Goal: Task Accomplishment & Management: Use online tool/utility

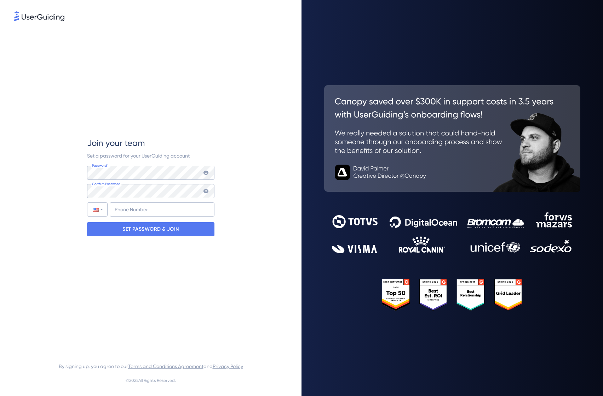
click at [68, 184] on div "Join your team Set a password for your UserGuiding account Password* Your passw…" at bounding box center [150, 187] width 273 height 329
click at [134, 210] on input "+1" at bounding box center [162, 210] width 105 height 14
type input "+1 (407) 793-7828"
click at [143, 228] on p "SET PASSWORD & JOIN" at bounding box center [150, 229] width 57 height 11
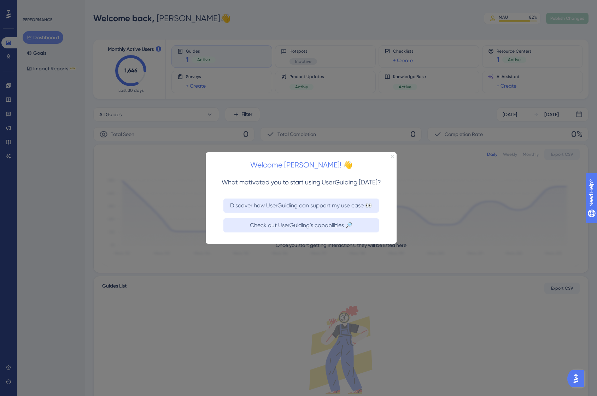
click at [393, 157] on icon "Close Preview" at bounding box center [392, 156] width 3 height 3
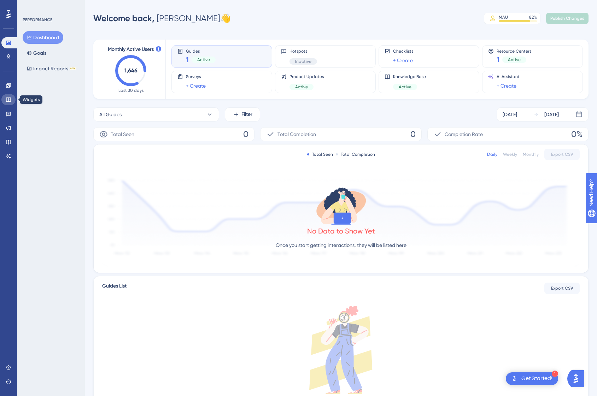
click at [9, 101] on icon at bounding box center [8, 100] width 5 height 4
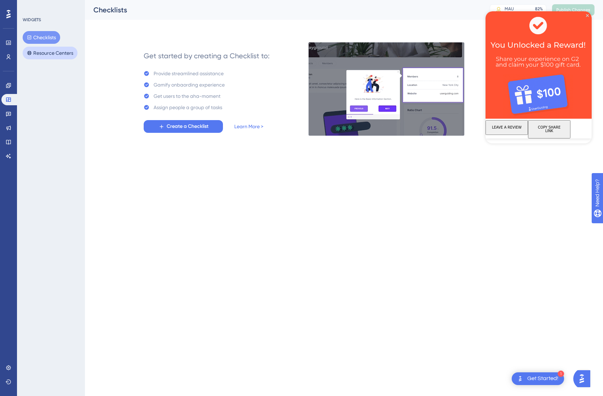
click at [54, 58] on button "Resource Centers" at bounding box center [50, 53] width 55 height 13
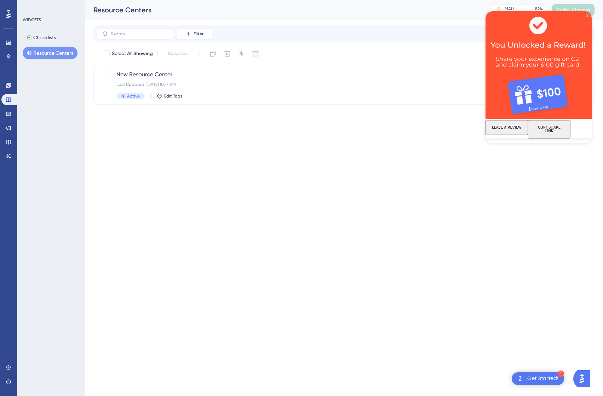
click at [587, 15] on icon "Close Preview" at bounding box center [587, 15] width 3 height 3
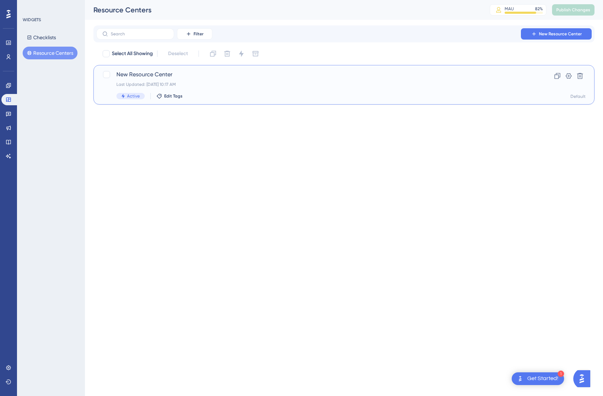
click at [203, 75] on span "New Resource Center" at bounding box center [315, 74] width 398 height 8
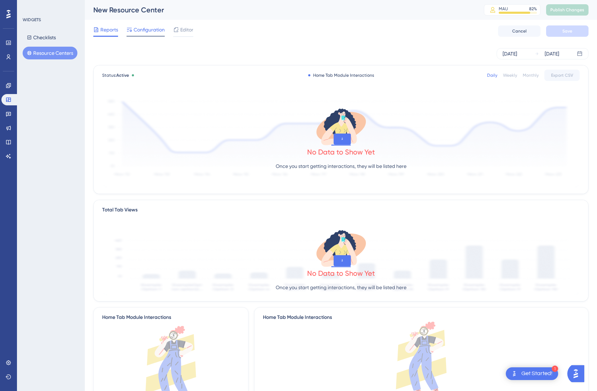
click at [149, 29] on span "Configuration" at bounding box center [149, 29] width 31 height 8
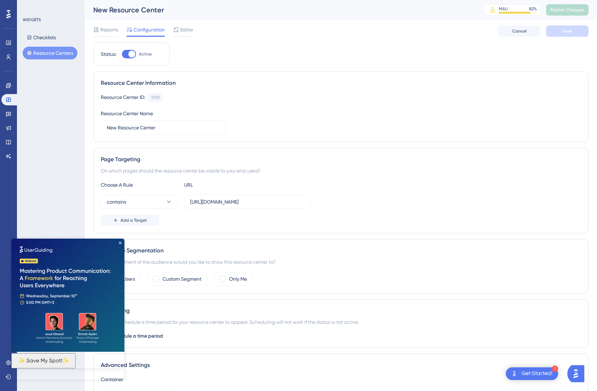
click at [120, 245] on img at bounding box center [67, 295] width 113 height 113
click at [137, 220] on span "Add a Target" at bounding box center [134, 220] width 27 height 6
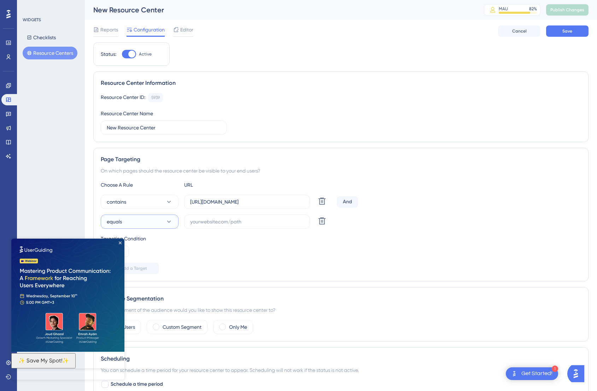
click at [170, 222] on icon at bounding box center [169, 221] width 7 height 7
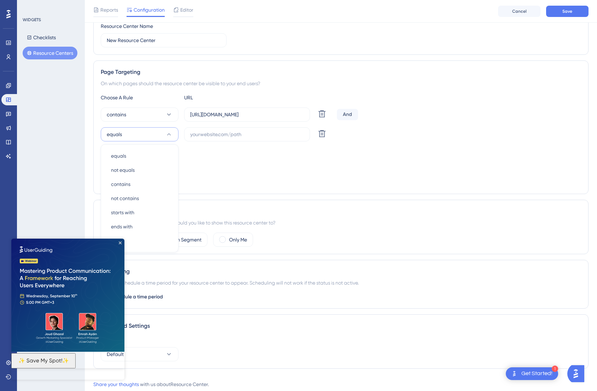
click at [118, 243] on img at bounding box center [67, 295] width 113 height 113
click at [135, 211] on div "starts with starts with" at bounding box center [139, 212] width 57 height 14
drag, startPoint x: 252, startPoint y: 115, endPoint x: 191, endPoint y: 115, distance: 61.5
click at [191, 115] on input "https://app.cloneforce.com/" at bounding box center [247, 115] width 114 height 8
click at [204, 136] on input "text" at bounding box center [247, 134] width 114 height 8
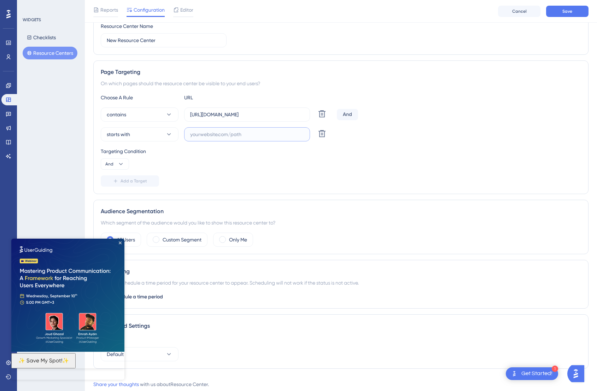
paste input "https://app.cloneforce.com"
type input "https://app.cloneforce.com"
click at [264, 113] on input "https://app.cloneforce.com/" at bounding box center [247, 115] width 114 height 8
type input "https://app.cloneforce.com"
click at [128, 179] on span "Add a Target" at bounding box center [134, 181] width 27 height 6
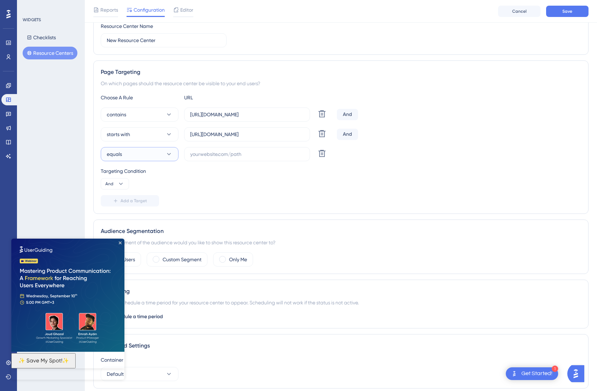
click at [164, 156] on button "equals" at bounding box center [140, 154] width 78 height 14
click at [146, 227] on div "starts with starts with" at bounding box center [139, 232] width 57 height 14
click at [205, 155] on input "text" at bounding box center [247, 154] width 114 height 8
paste input "[URL]"
click at [158, 152] on button "starts with" at bounding box center [140, 154] width 78 height 14
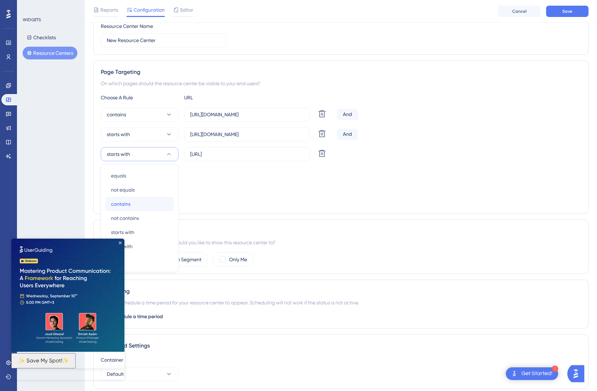
click at [146, 200] on div "contains contains" at bounding box center [139, 204] width 57 height 14
drag, startPoint x: 207, startPoint y: 157, endPoint x: 193, endPoint y: 155, distance: 14.0
click at [192, 155] on input "[URL]" at bounding box center [247, 154] width 114 height 8
click at [202, 154] on input "[URL]" at bounding box center [247, 154] width 114 height 8
drag, startPoint x: 206, startPoint y: 154, endPoint x: 187, endPoint y: 153, distance: 19.1
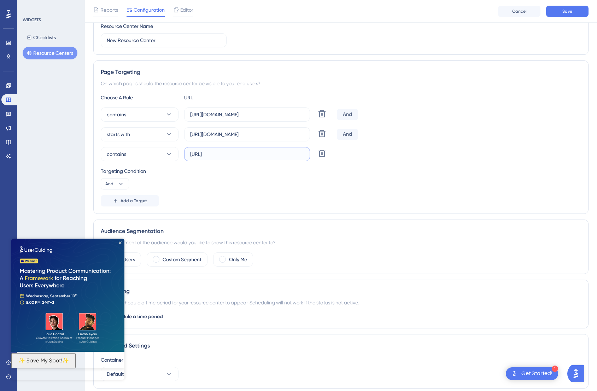
click at [187, 153] on label "[URL]" at bounding box center [247, 154] width 126 height 14
type input "localhost:3000"
drag, startPoint x: 209, startPoint y: 135, endPoint x: 187, endPoint y: 135, distance: 21.6
click at [187, 135] on label "https://app.cloneforce.com" at bounding box center [247, 134] width 126 height 14
type input "app.cloneforce.com"
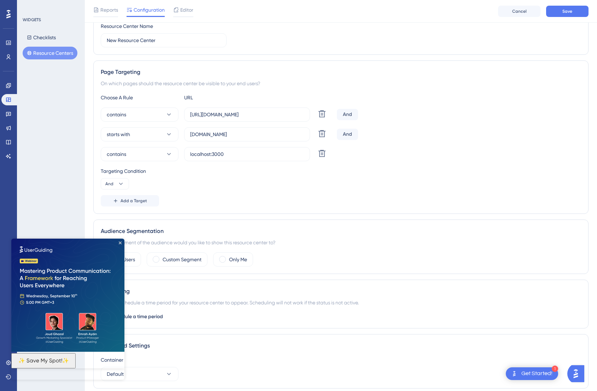
click at [245, 192] on div "Choose A Rule URL contains https://app.cloneforce.com Delete And starts with ap…" at bounding box center [341, 149] width 481 height 113
click at [574, 13] on button "Save" at bounding box center [567, 11] width 42 height 11
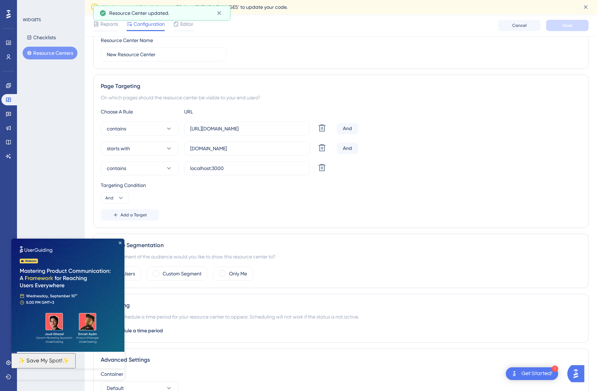
click at [122, 244] on img at bounding box center [67, 295] width 113 height 113
click at [121, 242] on icon "Close Preview" at bounding box center [120, 243] width 3 height 3
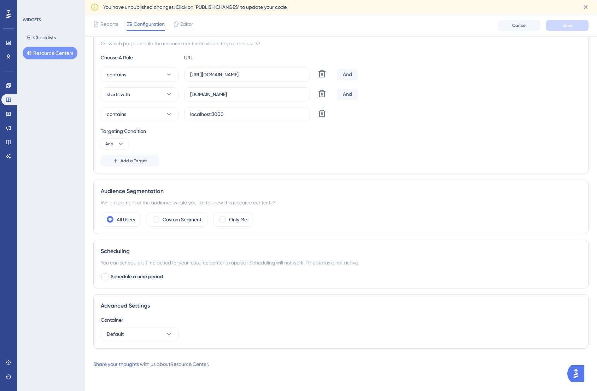
scroll to position [0, 0]
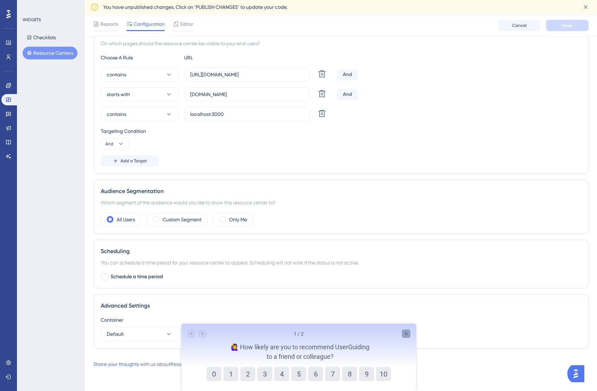
click at [407, 337] on div "Close survey" at bounding box center [406, 334] width 8 height 8
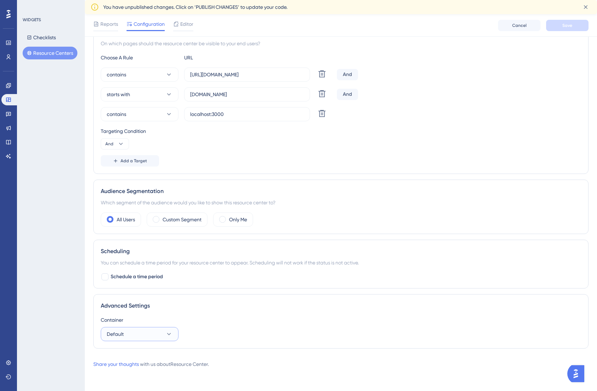
click at [127, 339] on button "Default" at bounding box center [140, 334] width 78 height 14
click at [139, 356] on div "Default Default" at bounding box center [139, 356] width 57 height 14
click at [190, 332] on div "Container Default" at bounding box center [341, 328] width 481 height 25
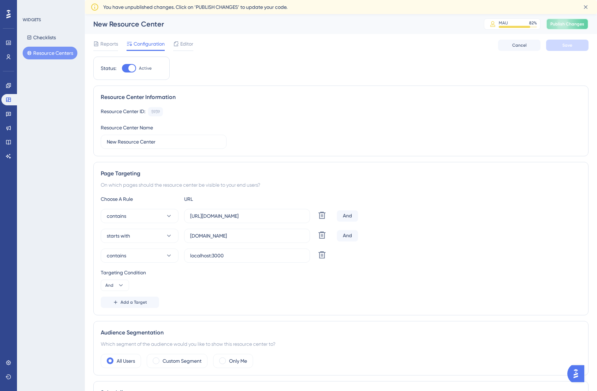
click at [568, 25] on span "Publish Changes" at bounding box center [568, 24] width 34 height 6
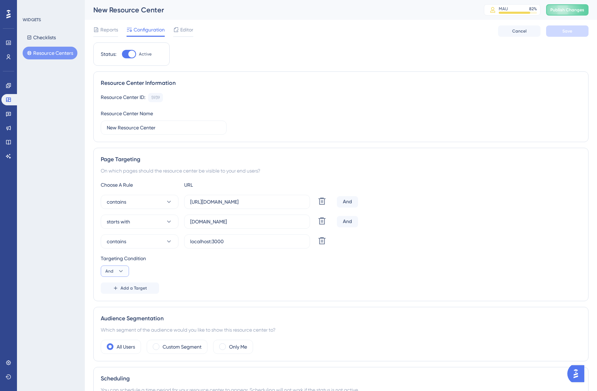
click at [127, 271] on button "And" at bounding box center [115, 271] width 28 height 11
click at [119, 304] on div "Or Or" at bounding box center [114, 305] width 13 height 14
click at [565, 32] on span "Save" at bounding box center [568, 31] width 10 height 6
click at [571, 12] on span "Publish Changes" at bounding box center [568, 10] width 34 height 6
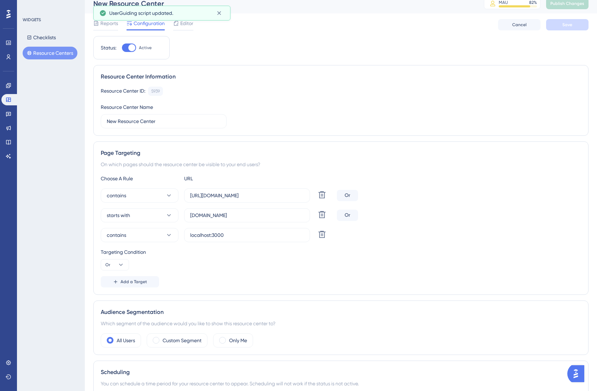
scroll to position [8, 0]
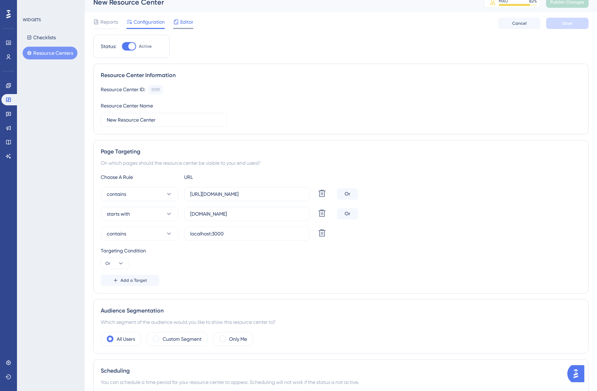
click at [192, 28] on div at bounding box center [183, 28] width 20 height 1
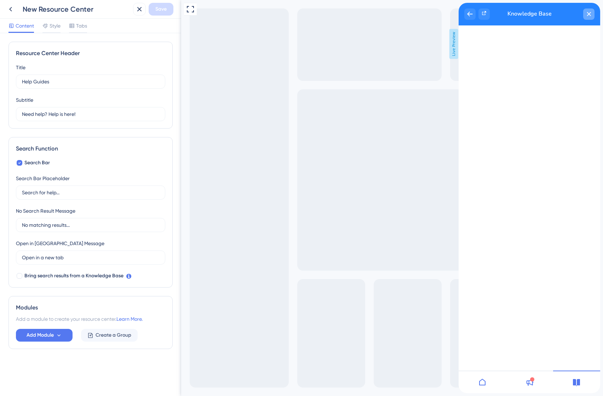
click at [588, 17] on div "close resource center" at bounding box center [588, 13] width 11 height 11
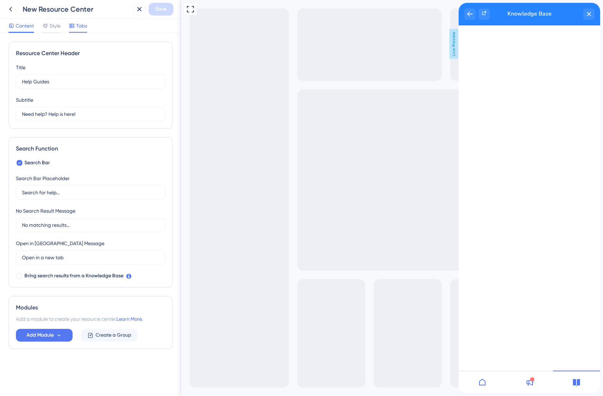
click at [74, 30] on div at bounding box center [72, 26] width 6 height 8
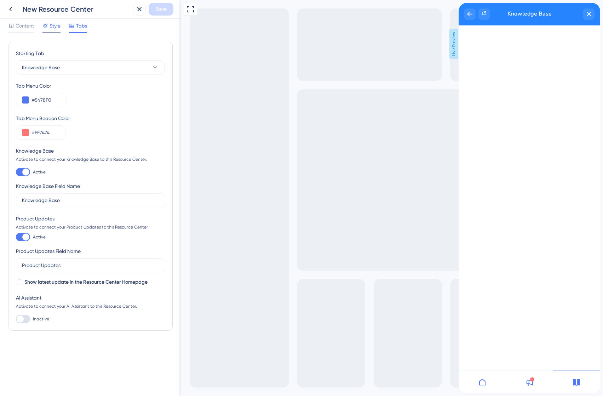
click at [54, 28] on span "Style" at bounding box center [55, 26] width 11 height 8
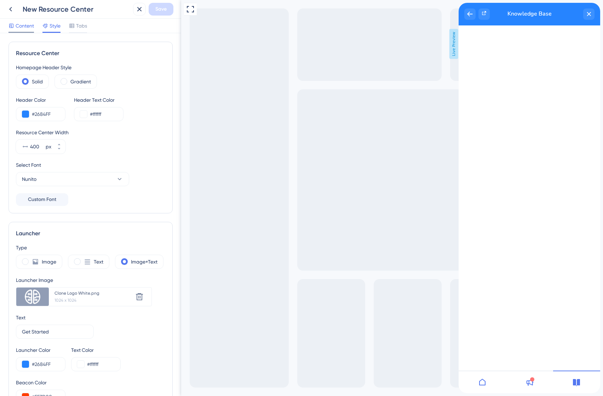
click at [28, 28] on span "Content" at bounding box center [25, 26] width 18 height 8
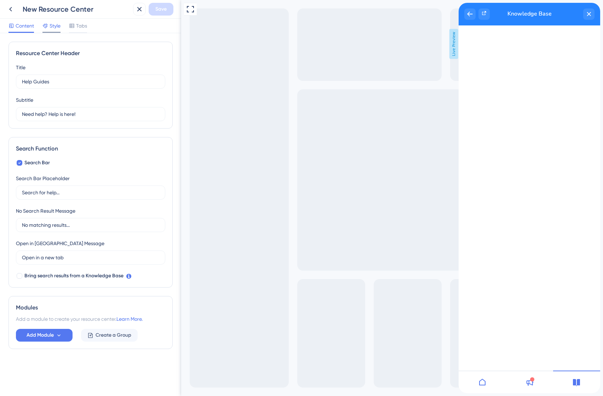
click at [51, 26] on span "Style" at bounding box center [55, 26] width 11 height 8
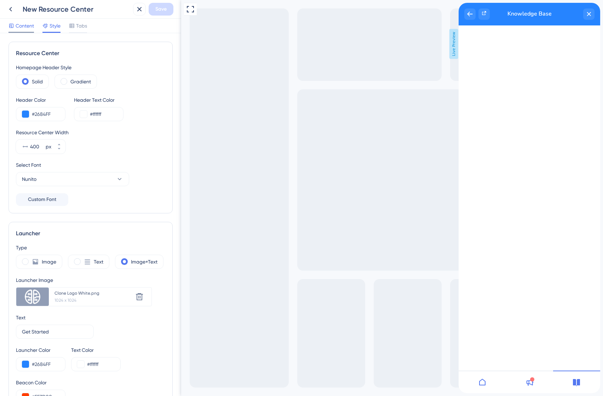
click at [24, 28] on span "Content" at bounding box center [25, 26] width 18 height 8
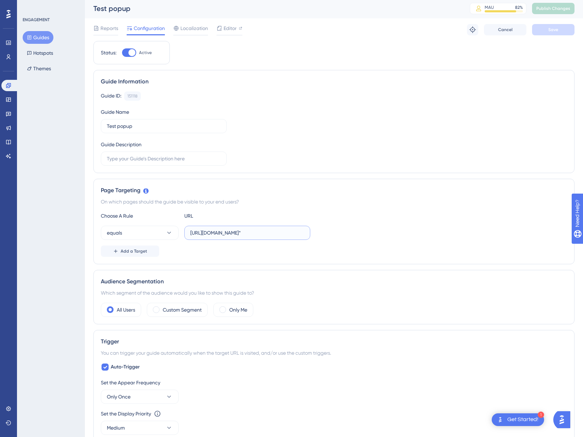
click at [269, 233] on input "[URL][DOMAIN_NAME]*" at bounding box center [247, 233] width 114 height 8
click at [167, 235] on icon at bounding box center [169, 233] width 7 height 7
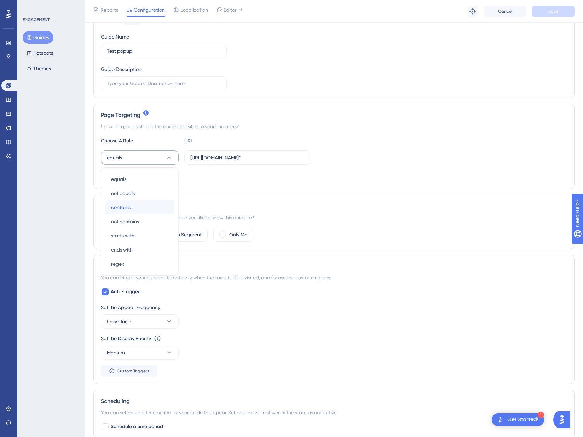
click at [151, 211] on div "contains contains" at bounding box center [139, 208] width 57 height 14
click at [207, 159] on input "[URL][DOMAIN_NAME]*" at bounding box center [247, 158] width 114 height 8
drag, startPoint x: 208, startPoint y: 159, endPoint x: 178, endPoint y: 159, distance: 29.7
click at [178, 159] on div "contains [URL][DOMAIN_NAME]*" at bounding box center [205, 158] width 209 height 14
click at [253, 157] on input "[DOMAIN_NAME]*" at bounding box center [247, 158] width 114 height 8
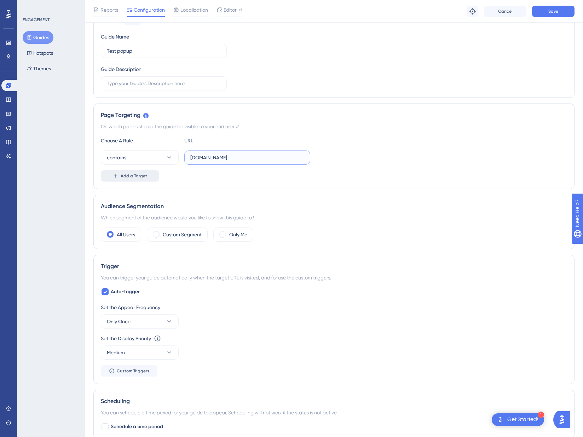
type input "[DOMAIN_NAME]"
click at [138, 174] on span "Add a Target" at bounding box center [134, 176] width 27 height 6
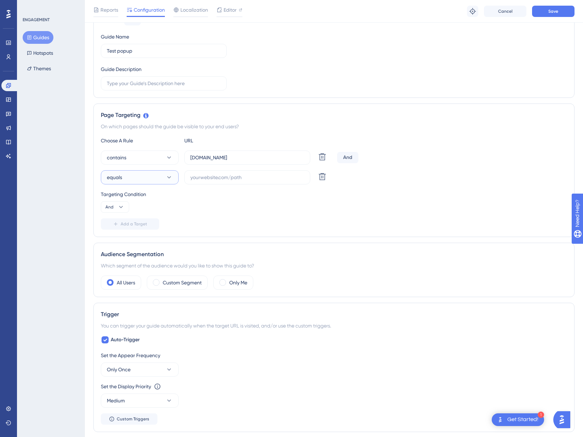
click at [148, 176] on button "equals" at bounding box center [140, 177] width 78 height 14
click at [147, 225] on div "contains contains" at bounding box center [139, 227] width 57 height 14
click at [221, 178] on input "text" at bounding box center [247, 178] width 114 height 8
paste input "[URL]"
drag, startPoint x: 205, startPoint y: 178, endPoint x: 180, endPoint y: 177, distance: 25.1
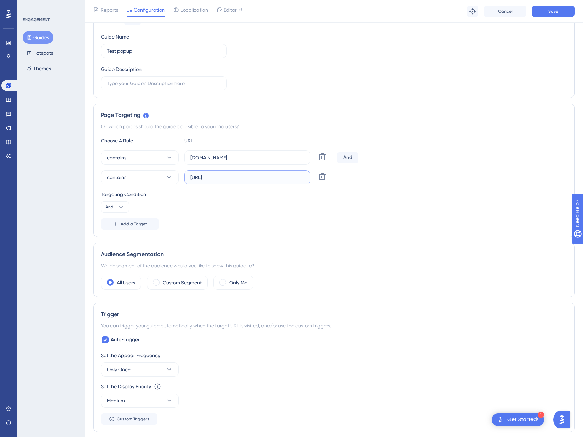
click at [180, 177] on div "contains [URL] Delete" at bounding box center [217, 177] width 233 height 14
type input "localhost:3000"
click at [353, 158] on div "And" at bounding box center [347, 157] width 21 height 11
click at [349, 158] on div "And" at bounding box center [347, 157] width 21 height 11
drag, startPoint x: 343, startPoint y: 158, endPoint x: 351, endPoint y: 158, distance: 7.8
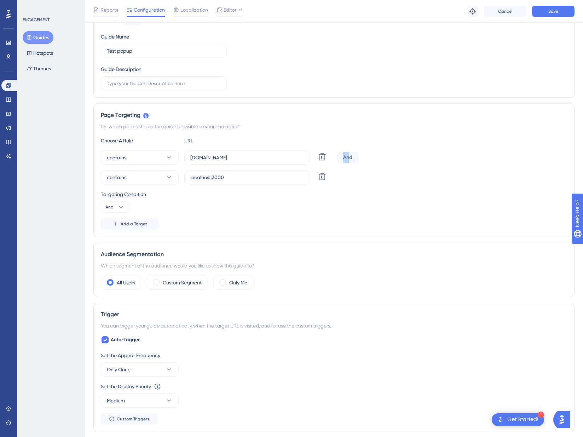
click at [350, 158] on div "And" at bounding box center [347, 157] width 21 height 11
click at [354, 158] on div "And" at bounding box center [347, 157] width 21 height 11
click at [124, 204] on button "And" at bounding box center [115, 207] width 28 height 11
click at [118, 239] on div "Or Or" at bounding box center [114, 241] width 13 height 14
click at [128, 227] on span "Add a Target" at bounding box center [134, 224] width 27 height 6
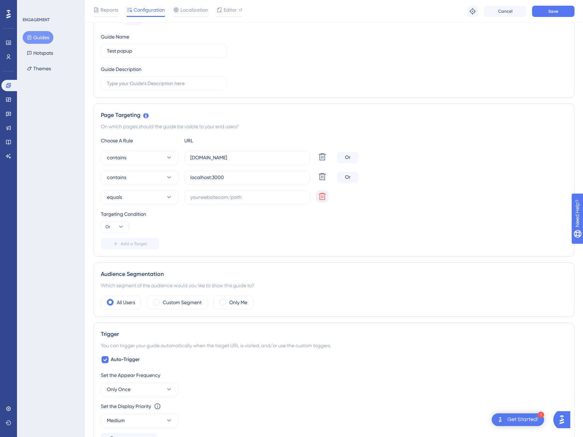
click at [321, 191] on button at bounding box center [322, 196] width 13 height 13
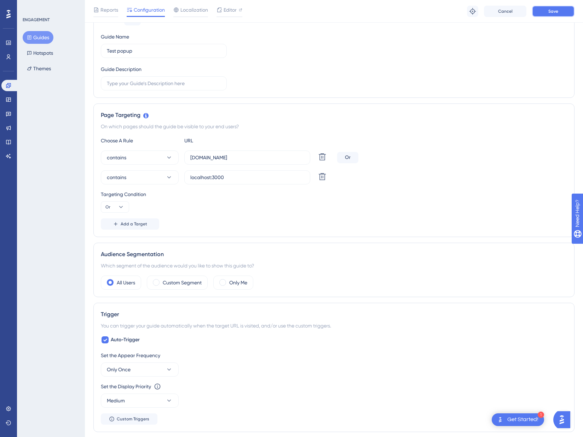
click at [545, 17] on button "Save" at bounding box center [553, 11] width 42 height 11
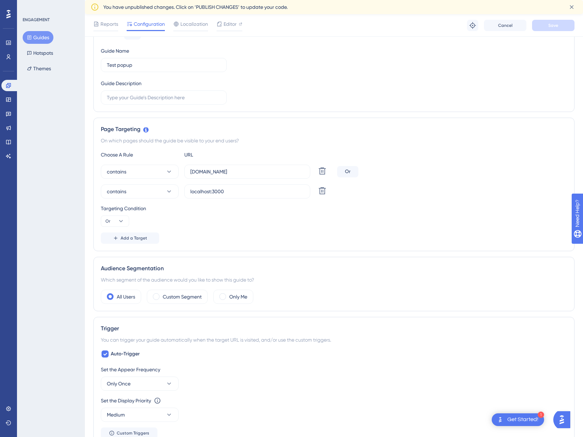
scroll to position [0, 0]
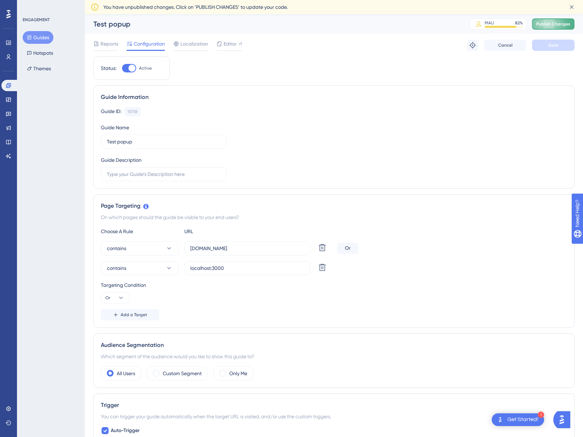
click at [545, 28] on button "Publish Changes" at bounding box center [553, 23] width 42 height 11
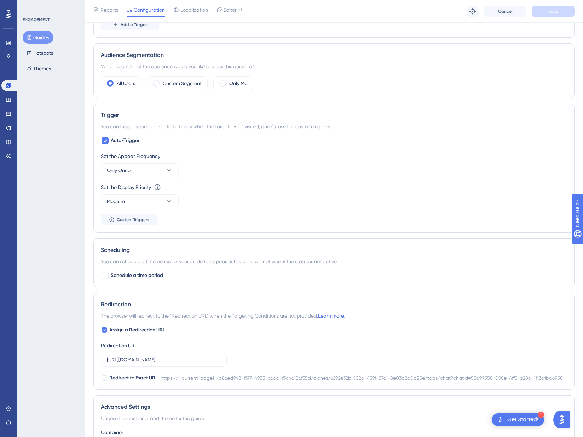
scroll to position [280, 0]
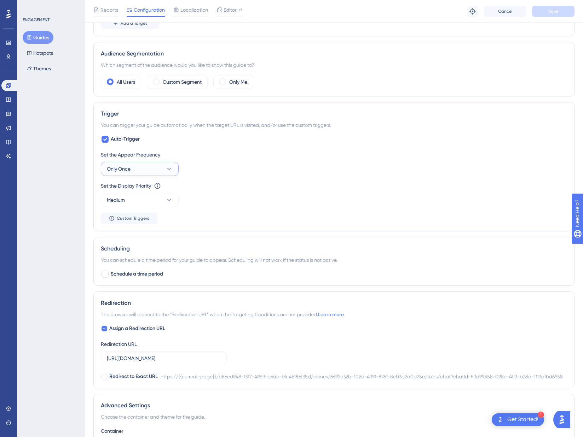
click at [158, 173] on button "Only Once" at bounding box center [140, 169] width 78 height 14
click at [146, 271] on div "Always Always" at bounding box center [139, 275] width 57 height 14
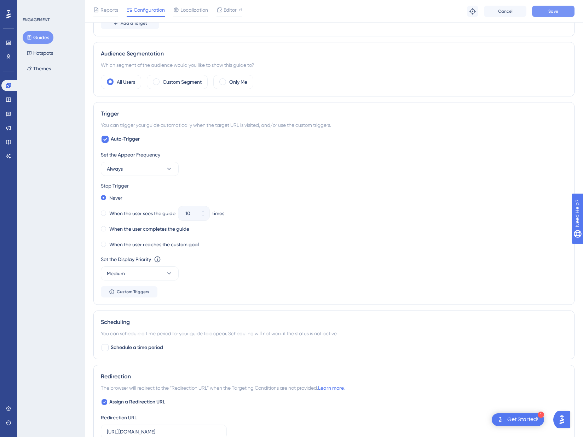
click at [545, 13] on button "Save" at bounding box center [553, 11] width 42 height 11
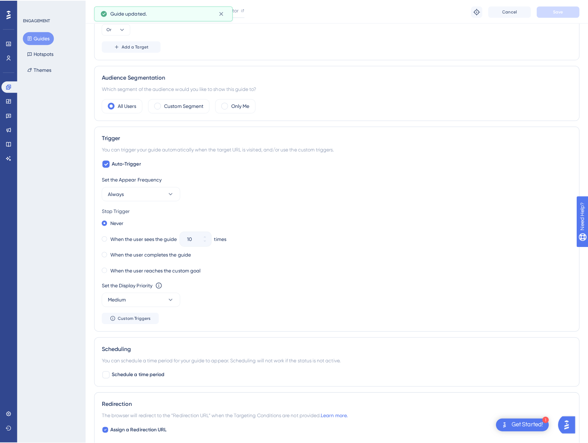
scroll to position [0, 0]
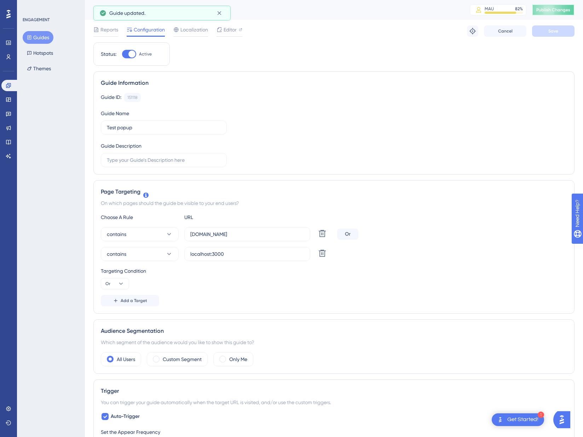
click at [555, 8] on span "Publish Changes" at bounding box center [553, 10] width 34 height 6
click at [14, 408] on link at bounding box center [8, 409] width 14 height 11
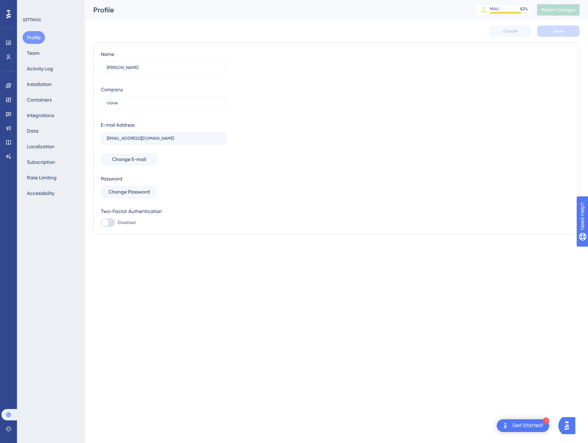
click at [62, 85] on div "Profile Team Activity Log Installation Containers Integrations Data Localizatio…" at bounding box center [51, 115] width 57 height 168
click at [48, 83] on button "Installation" at bounding box center [39, 84] width 33 height 13
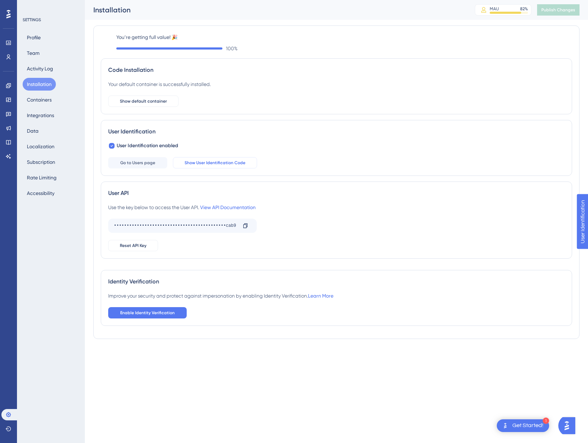
click at [192, 164] on span "Show User Identification Code" at bounding box center [215, 163] width 61 height 6
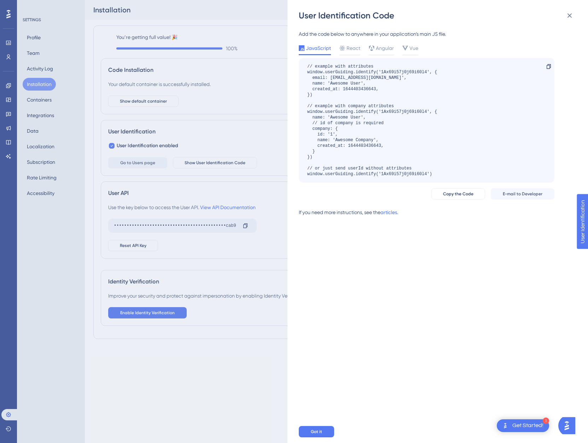
click at [307, 73] on div "// example with attributes window.userGuiding.identify('1Ax69i57j0j69i60l4', { …" at bounding box center [427, 120] width 256 height 124
drag, startPoint x: 307, startPoint y: 73, endPoint x: 376, endPoint y: 74, distance: 68.6
click at [376, 74] on div "// example with attributes window.userGuiding.identify('1Ax69i57j0j69i60l4', { …" at bounding box center [372, 120] width 130 height 113
copy div "window.userGuiding.identify"
